Goal: Task Accomplishment & Management: Use online tool/utility

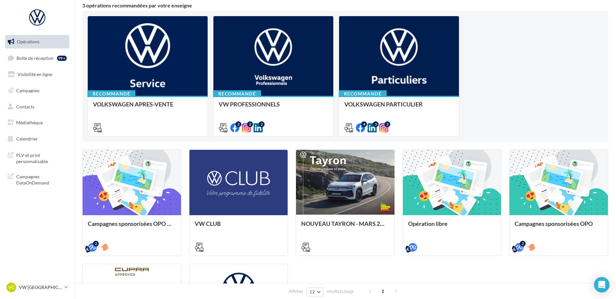
scroll to position [65, 0]
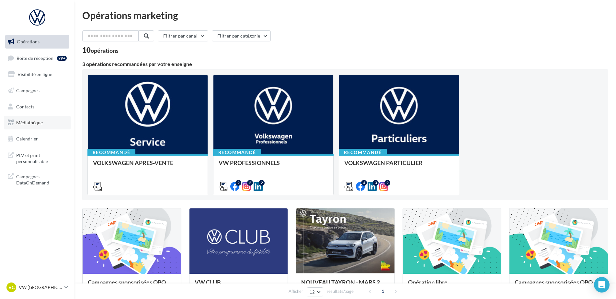
click at [34, 123] on span "Médiathèque" at bounding box center [29, 123] width 27 height 6
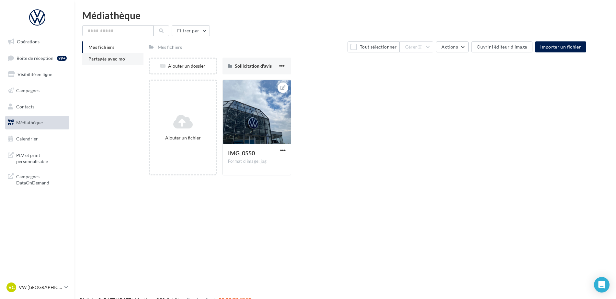
click at [102, 62] on li "Partagés avec moi" at bounding box center [112, 59] width 61 height 12
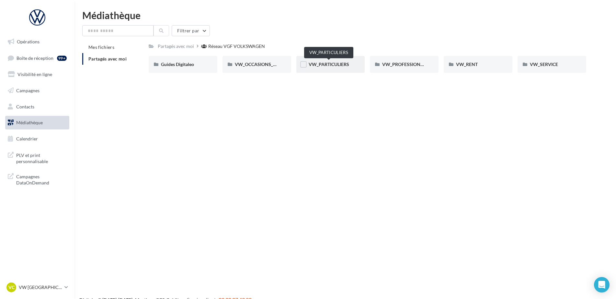
click at [334, 66] on span "VW_PARTICULIERS" at bounding box center [328, 64] width 40 height 6
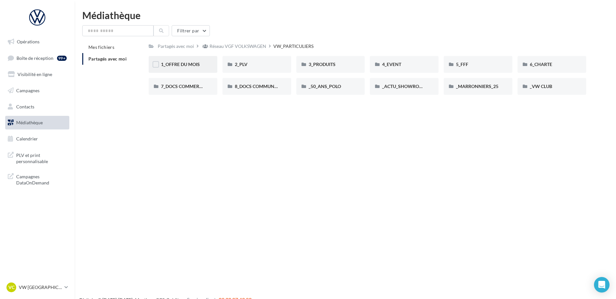
click at [217, 65] on div "1_OFFRE DU MOIS" at bounding box center [183, 64] width 69 height 17
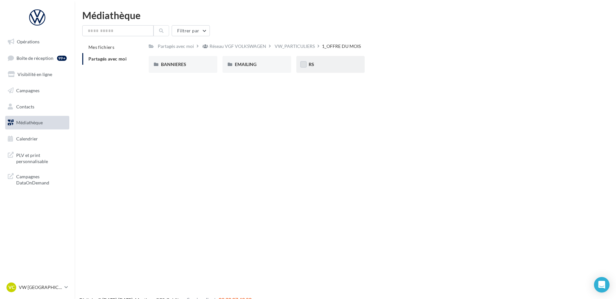
click at [306, 63] on label at bounding box center [303, 64] width 6 height 6
click at [320, 64] on div "RS" at bounding box center [330, 64] width 44 height 6
drag, startPoint x: 320, startPoint y: 64, endPoint x: 321, endPoint y: 67, distance: 3.3
click at [321, 67] on div "RS" at bounding box center [330, 64] width 44 height 6
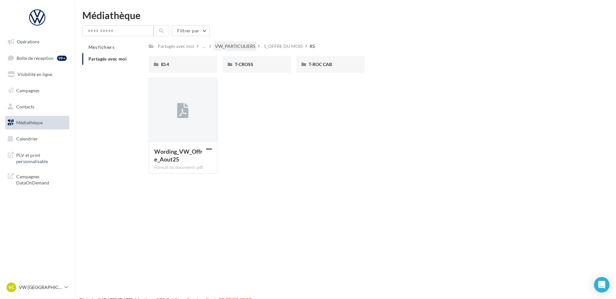
click at [246, 47] on div "VW_PARTICULIERS" at bounding box center [235, 46] width 40 height 6
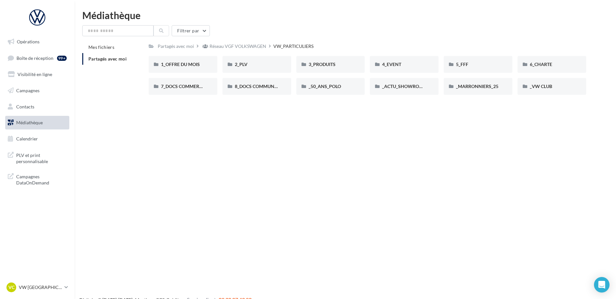
click at [246, 47] on div "Réseau VGF VOLKSWAGEN" at bounding box center [237, 46] width 57 height 6
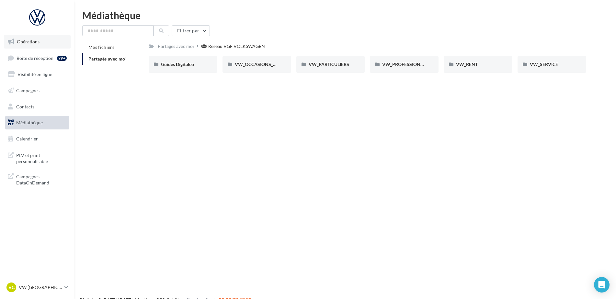
click at [34, 40] on span "Opérations" at bounding box center [28, 42] width 23 height 6
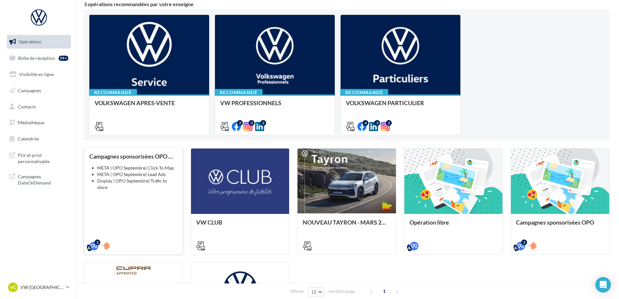
scroll to position [97, 0]
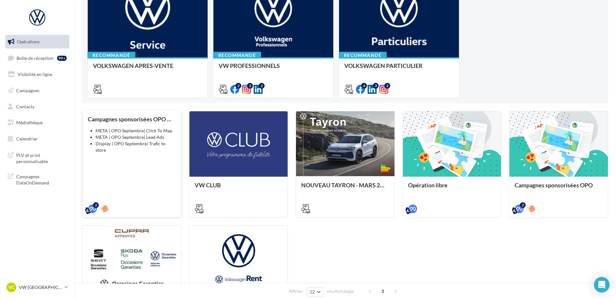
click at [132, 137] on li "META | OPO Septembre| Lead Ads" at bounding box center [135, 137] width 80 height 6
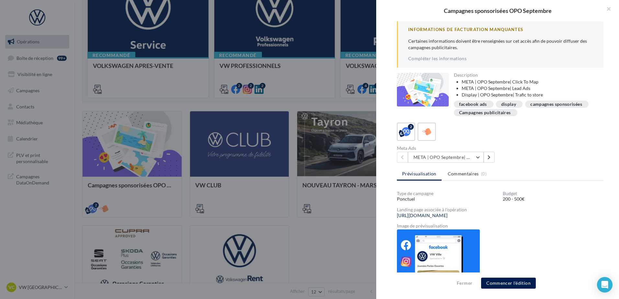
scroll to position [63, 0]
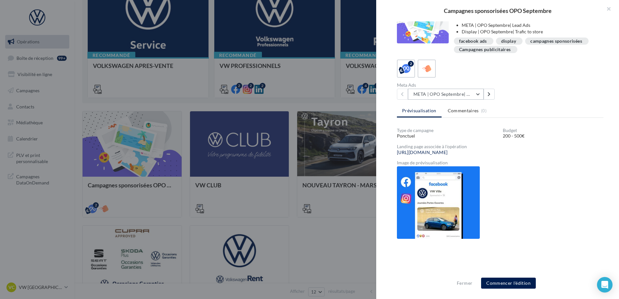
click at [476, 95] on button "META | OPO Septembre| Click To Map" at bounding box center [446, 94] width 76 height 11
click at [432, 73] on div at bounding box center [427, 68] width 12 height 12
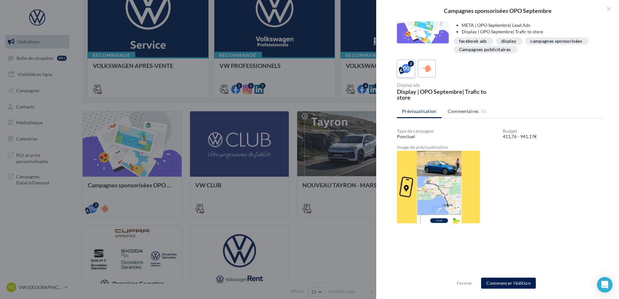
click at [409, 73] on icon at bounding box center [405, 68] width 9 height 9
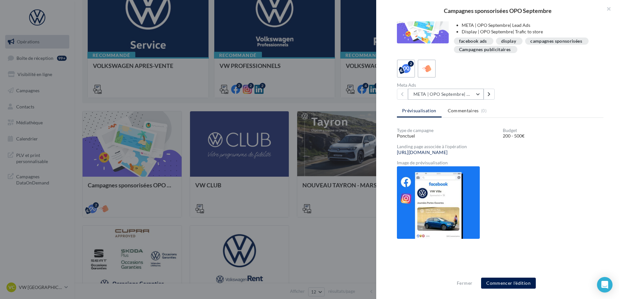
click at [425, 96] on button "META | OPO Septembre| Click To Map" at bounding box center [446, 94] width 76 height 11
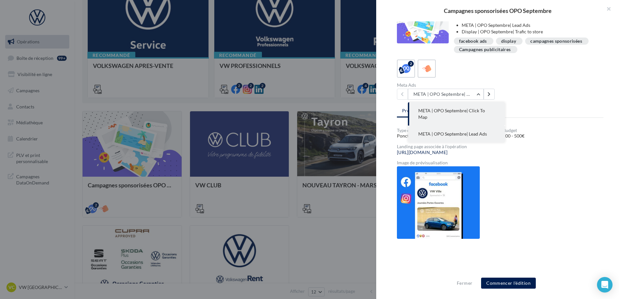
click at [462, 131] on span "META | OPO Septembre| Lead Ads" at bounding box center [452, 134] width 69 height 6
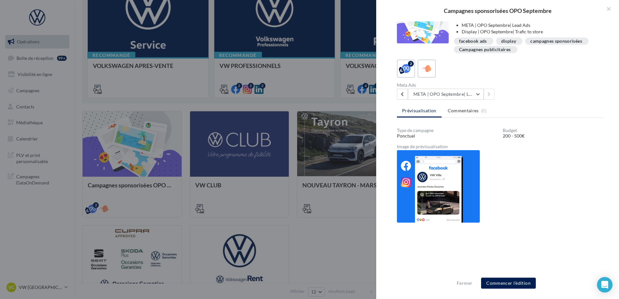
click at [429, 176] on img at bounding box center [438, 186] width 83 height 73
click at [463, 112] on span "Commentaires" at bounding box center [463, 110] width 31 height 6
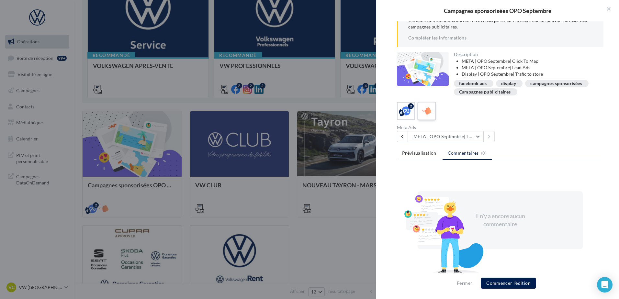
scroll to position [21, 0]
click at [424, 152] on span "Prévisualisation" at bounding box center [419, 153] width 34 height 6
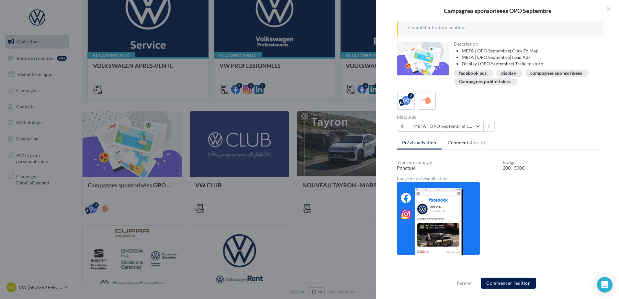
scroll to position [0, 0]
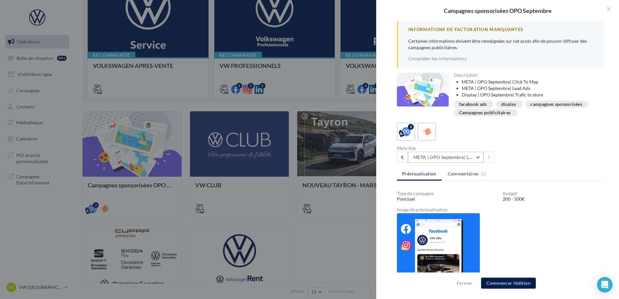
click at [434, 157] on button "META | OPO Septembre| Lead Ads" at bounding box center [446, 157] width 76 height 11
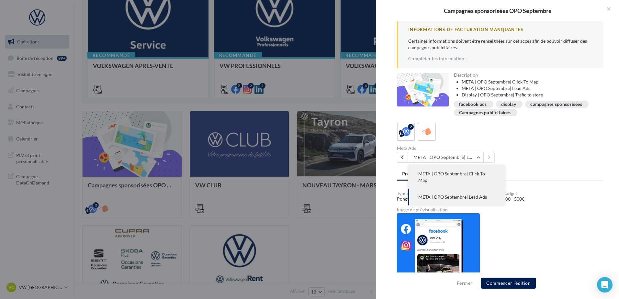
click at [485, 174] on span "META | OPO Septembre| Click To Map" at bounding box center [451, 177] width 67 height 12
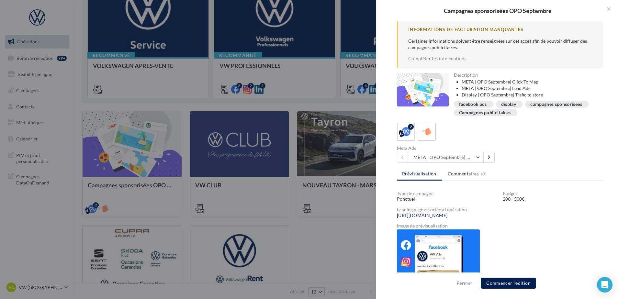
scroll to position [63, 0]
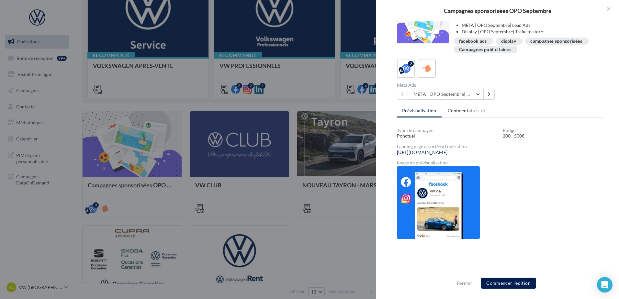
drag, startPoint x: 499, startPoint y: 161, endPoint x: 497, endPoint y: 158, distance: 3.5
click at [497, 161] on div "Image de prévisualisation" at bounding box center [500, 163] width 207 height 5
click at [502, 173] on div "Type de campagne Ponctuel Budget 200 - 500€ Landing page associée à l'opération…" at bounding box center [500, 203] width 207 height 150
click at [445, 77] on div "2" at bounding box center [500, 69] width 207 height 18
